Goal: Information Seeking & Learning: Learn about a topic

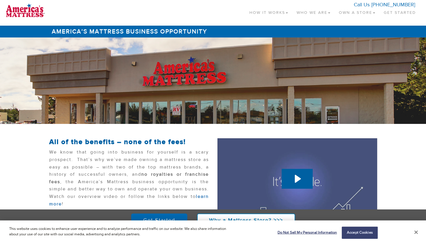
click at [414, 231] on button "Close" at bounding box center [415, 231] width 3 height 5
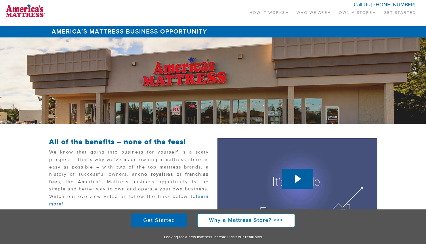
click at [322, 13] on link "Who We Are" at bounding box center [313, 11] width 42 height 17
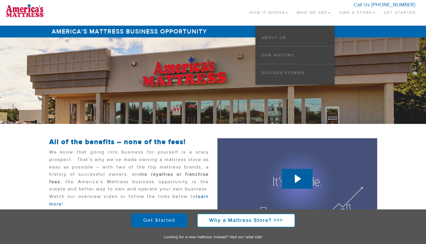
click at [268, 14] on link "How It Works" at bounding box center [268, 11] width 47 height 17
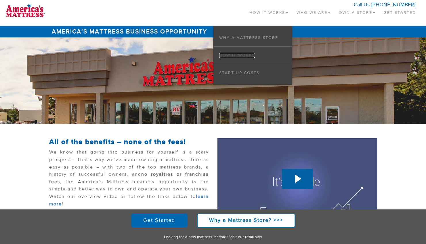
click at [240, 55] on link "How it Works" at bounding box center [237, 55] width 36 height 5
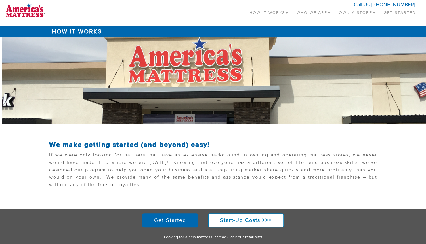
click at [340, 12] on link "Own a Store" at bounding box center [356, 11] width 45 height 17
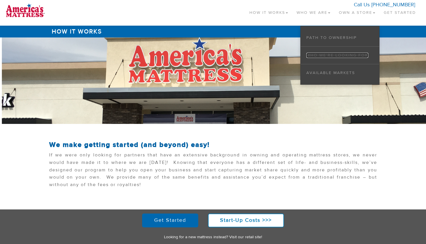
click at [323, 54] on link "Who We’re Looking For" at bounding box center [337, 55] width 62 height 5
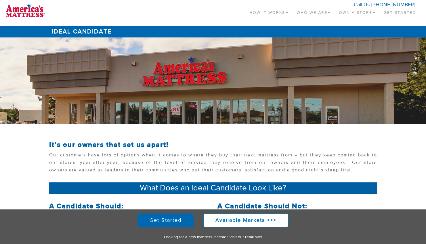
click at [362, 14] on link "Own a Store" at bounding box center [356, 11] width 45 height 17
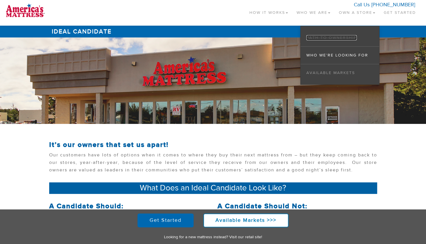
click at [338, 37] on link "Path to Ownership" at bounding box center [331, 37] width 50 height 5
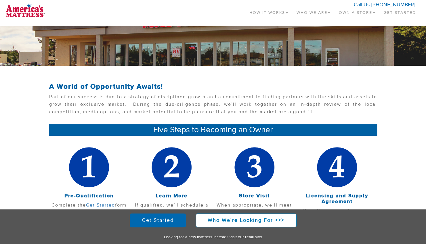
scroll to position [45, 0]
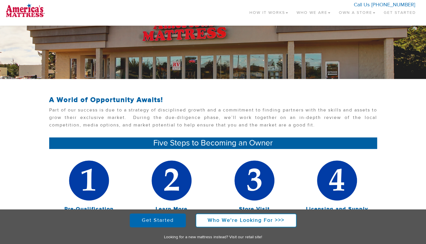
click at [271, 12] on link "How It Works" at bounding box center [268, 11] width 47 height 17
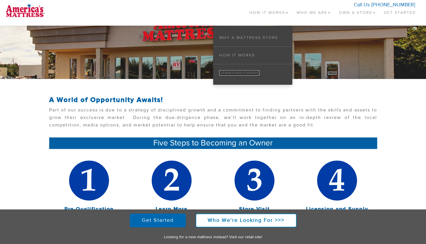
click at [243, 72] on link "Start-up Costs" at bounding box center [239, 72] width 40 height 5
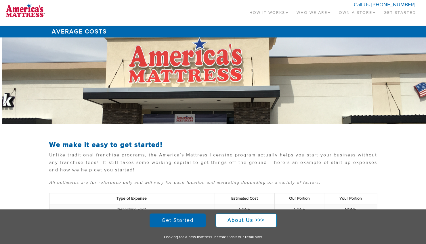
click at [38, 1] on header "Toggle navigation How It Works Why a Mattress Store How it Works Start-up Costs…" at bounding box center [213, 13] width 426 height 26
click at [36, 7] on img at bounding box center [25, 10] width 39 height 14
